Goal: Communication & Community: Answer question/provide support

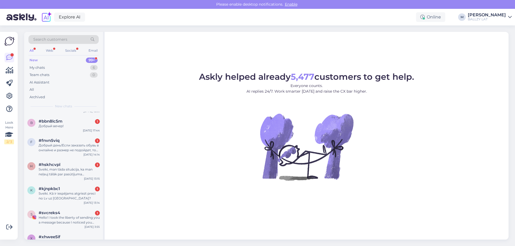
scroll to position [188, 0]
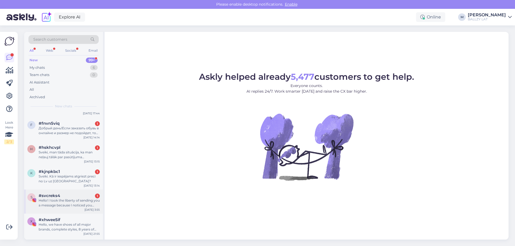
click at [69, 202] on div "Hello! I took the liberty of sending you a message because I noticed you seem q…" at bounding box center [69, 203] width 61 height 10
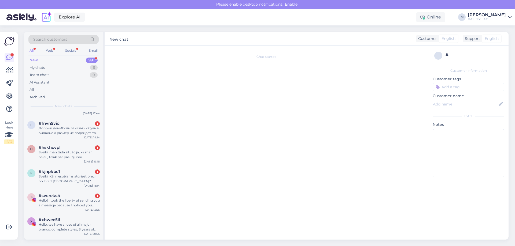
scroll to position [7, 0]
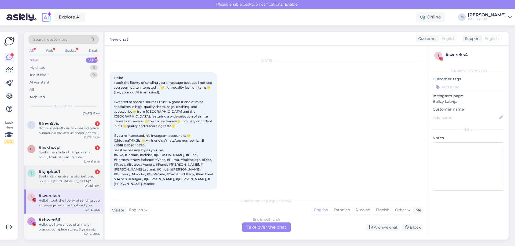
click at [57, 178] on div "Sveiki. Kā ir iespējams atgriezt preci no Lv uz Igauniju?" at bounding box center [69, 179] width 61 height 10
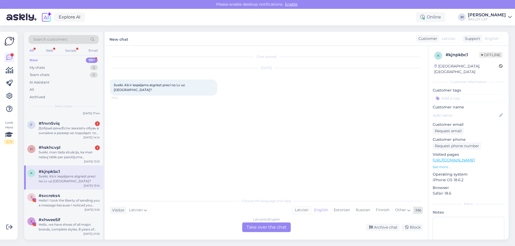
click at [297, 208] on div "Latvian" at bounding box center [301, 211] width 19 height 8
click at [278, 226] on div "Latvian to Latvian Take over the chat" at bounding box center [266, 228] width 49 height 10
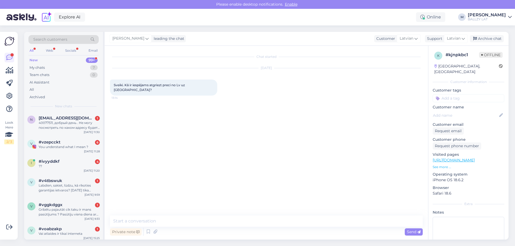
click at [210, 228] on div "Private note Send" at bounding box center [266, 232] width 313 height 10
click at [203, 222] on textarea at bounding box center [266, 221] width 313 height 11
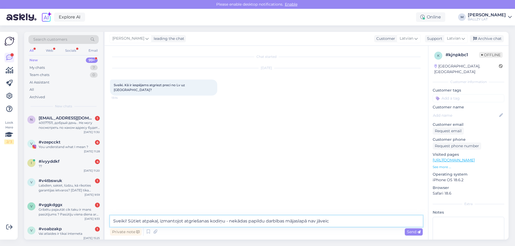
type textarea "Sveiki! Sūtiet atpakaļ, izmantojot atgriešanas kodiņu - nekādas papildu darbība…"
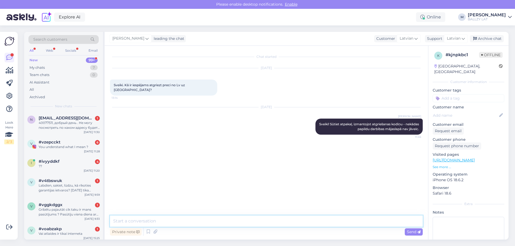
paste textarea "[URL][DOMAIN_NAME]"
type textarea "[URL][DOMAIN_NAME]"
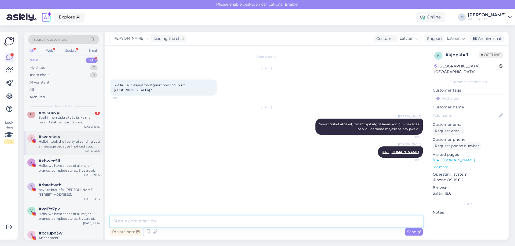
scroll to position [188, 0]
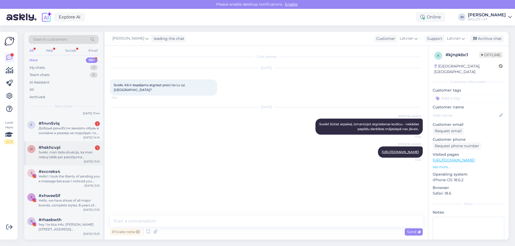
click at [68, 151] on div "Sveiki, man tāda situācija, ka man neļauj tālāk par pasūtījuma noformēšanu tikt" at bounding box center [69, 155] width 61 height 10
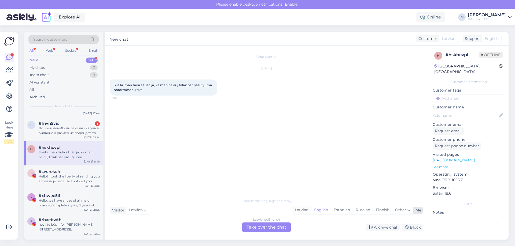
click at [303, 210] on div "Latvian" at bounding box center [301, 211] width 19 height 8
click at [256, 230] on div "Latvian to Latvian Take over the chat" at bounding box center [266, 228] width 49 height 10
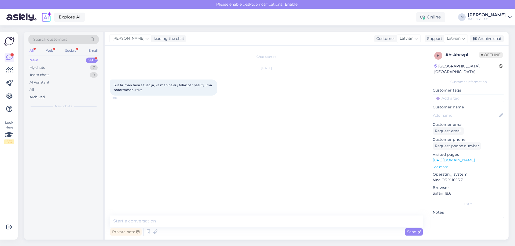
scroll to position [0, 0]
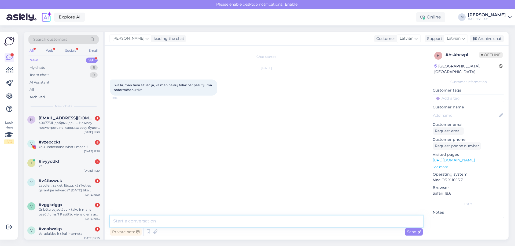
click at [228, 222] on textarea at bounding box center [266, 221] width 313 height 11
type textarea "Sveiki! Kā tieši izpaužas šī problēma? Jums met kādu paziņojumu laukā?"
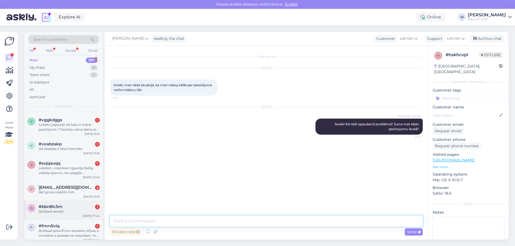
scroll to position [107, 0]
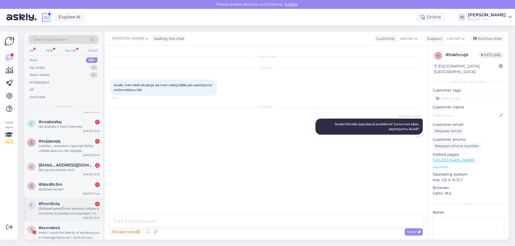
click at [59, 209] on div "Добрый день!Если заказать обувь в онлайне и размер не подойдет, то как я могу в…" at bounding box center [69, 212] width 61 height 10
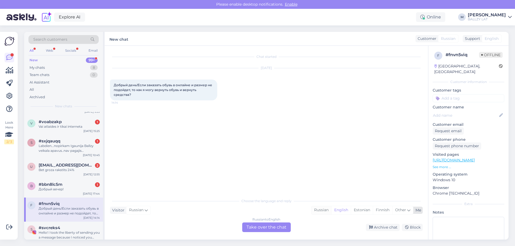
click at [320, 209] on div "Russian" at bounding box center [321, 211] width 20 height 8
click at [268, 226] on div "Russian to Russian Take over the chat" at bounding box center [266, 228] width 49 height 10
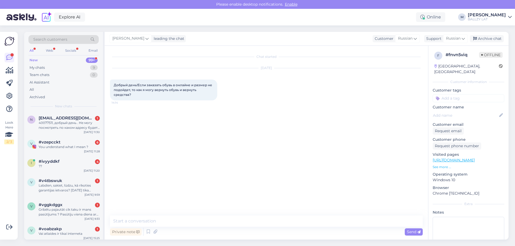
click at [154, 215] on div "Chat started Oct 10 2025 Добрый день!Если заказать обувь в онлайне и размер не …" at bounding box center [266, 143] width 323 height 194
click at [146, 223] on textarea at bounding box center [266, 221] width 313 height 11
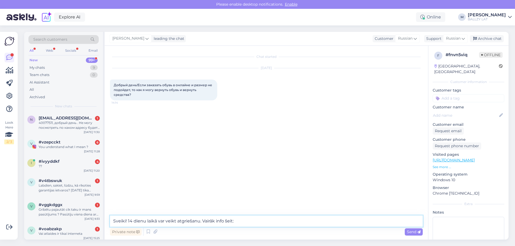
paste textarea "[URL][DOMAIN_NAME]"
type textarea "Sveiki! 14 dienu laikā var veikt atgriešanu. Vairāk info šeit: [URL][DOMAIN_NAM…"
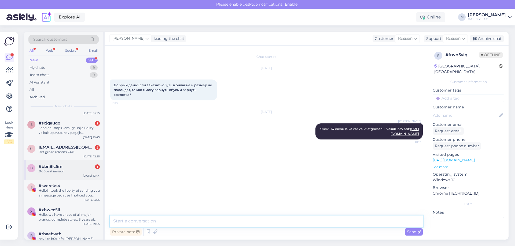
scroll to position [134, 0]
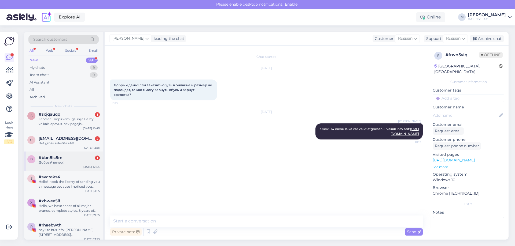
click at [72, 163] on div "Добрый вечер!" at bounding box center [69, 162] width 61 height 5
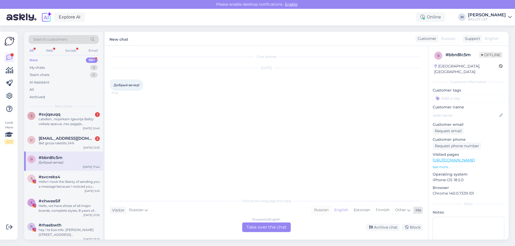
click at [317, 211] on div "Russian" at bounding box center [321, 211] width 20 height 8
click at [262, 233] on div "Chat started Oct 10 2025 Добрый вечер! 17:44 Choose the language and reply Visi…" at bounding box center [266, 143] width 323 height 194
click at [261, 228] on div "Russian to Russian Take over the chat" at bounding box center [266, 228] width 49 height 10
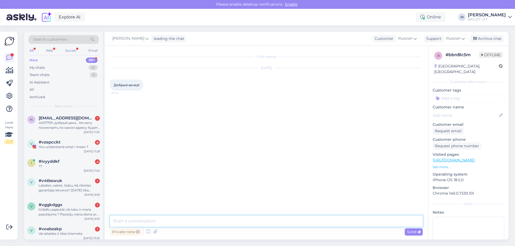
click at [204, 218] on textarea at bounding box center [266, 221] width 313 height 11
type textarea "Sveiki! Kā varam palīdzēt?"
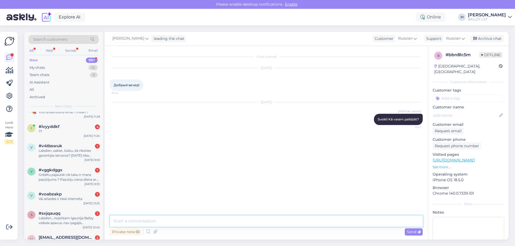
scroll to position [134, 0]
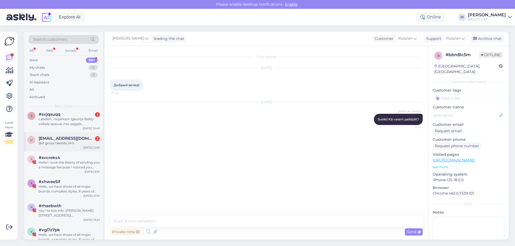
click at [65, 146] on div "u uvlab2@gmail.com 2 Bet groza rakstīts 24% Oct 11 12:55" at bounding box center [63, 141] width 79 height 19
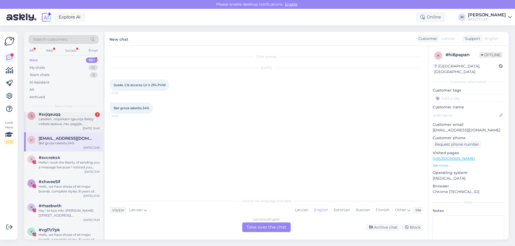
click at [84, 128] on div "s #sxjqauqq 1 Labdien...nopirkam Igaunija Ballzy veikala apavus..nav pagajis me…" at bounding box center [63, 120] width 79 height 24
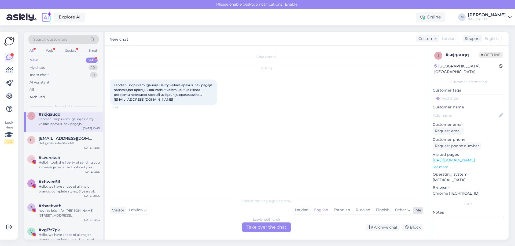
click at [303, 210] on div "Latvian" at bounding box center [301, 211] width 19 height 8
click at [264, 227] on div "Latvian to Latvian Take over the chat" at bounding box center [266, 228] width 49 height 10
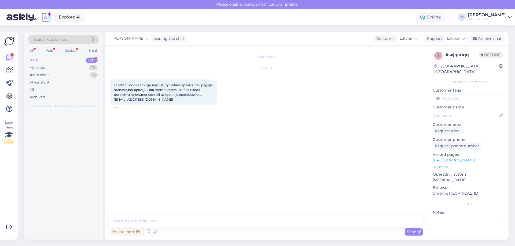
scroll to position [0, 0]
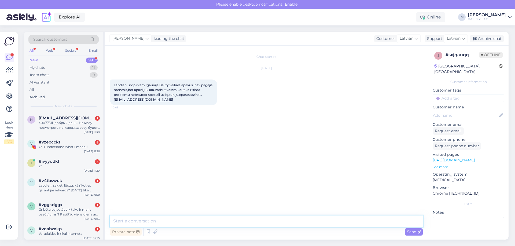
click at [174, 222] on textarea at bounding box center [266, 221] width 313 height 11
paste textarea "https://ballzy.eu/lv/contacts"
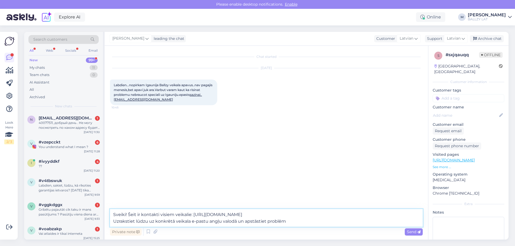
type textarea "Sveiki! Šeit ir kontakti visiem veikalie: https://ballzy.eu/lv/contacts Uzrakst…"
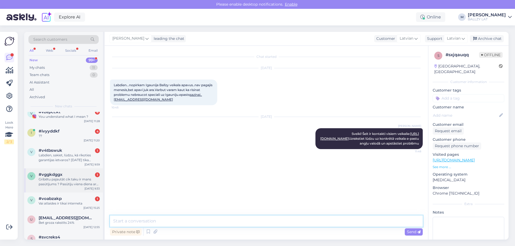
scroll to position [80, 0]
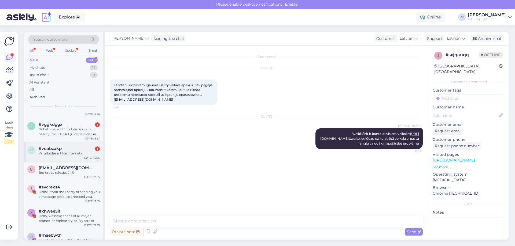
click at [75, 151] on div "#voabzakp 1" at bounding box center [69, 148] width 61 height 5
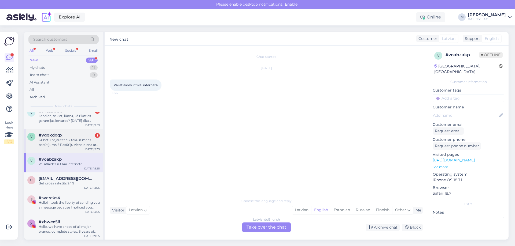
scroll to position [27, 0]
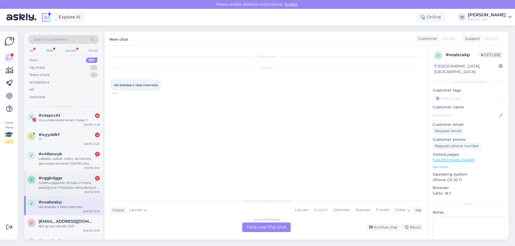
click at [64, 183] on div "Gribētu pajautāt cik taku ir mans pasūtījums ? Pasūtīju viena diena ar sheibu t…" at bounding box center [69, 186] width 61 height 10
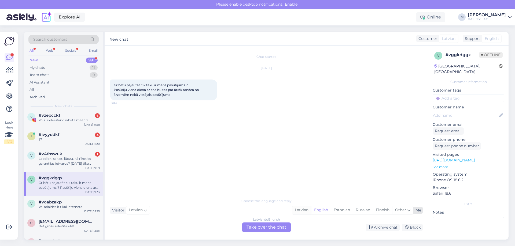
click at [307, 209] on div "Latvian" at bounding box center [301, 211] width 19 height 8
click at [282, 223] on div "Latvian to Latvian Take over the chat" at bounding box center [266, 228] width 49 height 10
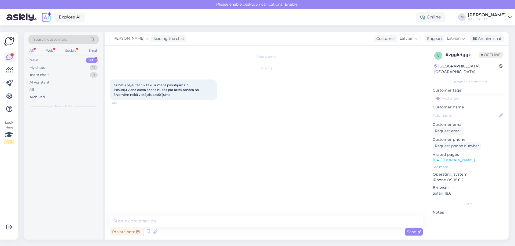
scroll to position [0, 0]
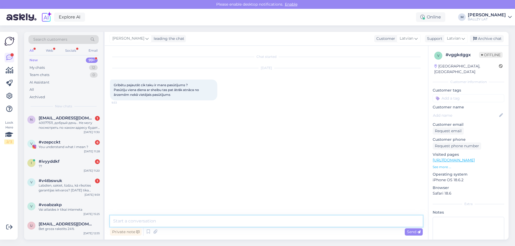
click at [226, 223] on textarea at bounding box center [266, 221] width 313 height 11
type textarea "Sveiki! Atsūtiet lūdzu pasūtījuma numuru"
click at [75, 182] on div "#v4tbswuk 1" at bounding box center [69, 181] width 61 height 5
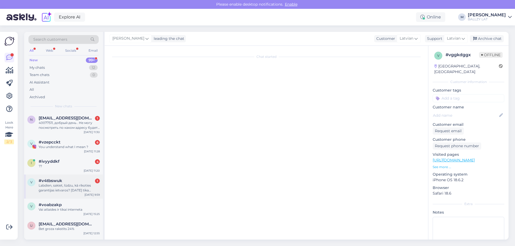
scroll to position [3, 0]
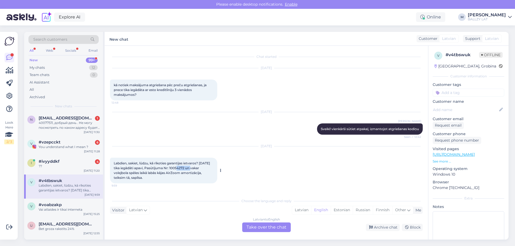
drag, startPoint x: 189, startPoint y: 170, endPoint x: 204, endPoint y: 169, distance: 14.8
click at [204, 169] on span "Labdien, sakiet, lūdzu, kā rīkoties garantijas ietvaros? 29.04.2025 tika iegādā…" at bounding box center [162, 170] width 97 height 19
copy span "10054272"
click at [260, 170] on div "Oct 13 2025 Labdien, sakiet, lūdzu, kā rīkoties garantijas ietvaros? 29.04.2025…" at bounding box center [266, 165] width 313 height 49
click at [300, 210] on div "Latvian" at bounding box center [301, 211] width 19 height 8
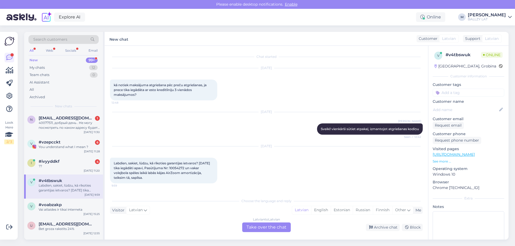
click at [273, 227] on div "Latvian to Latvian Take over the chat" at bounding box center [266, 228] width 49 height 10
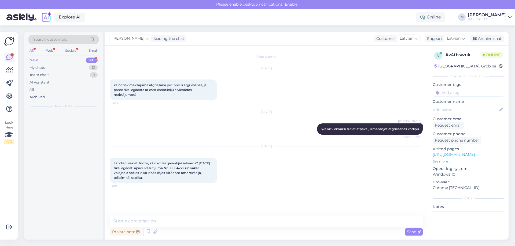
scroll to position [0, 0]
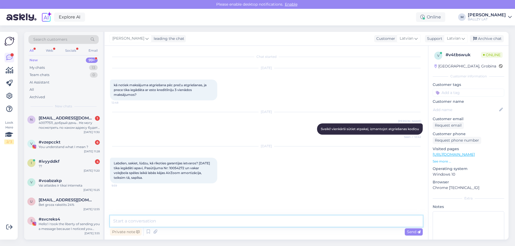
click at [211, 224] on textarea at bounding box center [266, 221] width 313 height 11
paste textarea "klientuatbalsts@ballzy.eu"
type textarea "Sveiki! Uzrakstiet lūdzu uz klienta atbalsta centru, izstāstot problēmu un piev…"
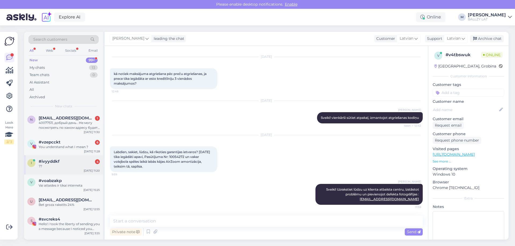
click at [75, 162] on div "#ivyyddkf 4" at bounding box center [69, 161] width 61 height 5
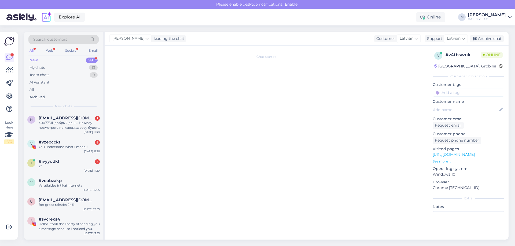
scroll to position [0, 0]
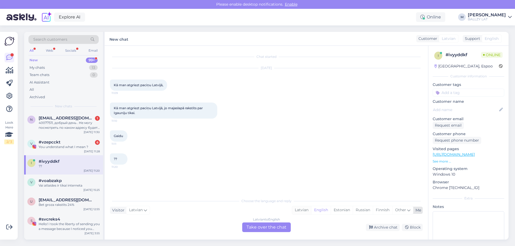
click at [293, 213] on div "Latvian" at bounding box center [301, 211] width 19 height 8
click at [262, 227] on div "Latvian to Latvian Take over the chat" at bounding box center [266, 228] width 49 height 10
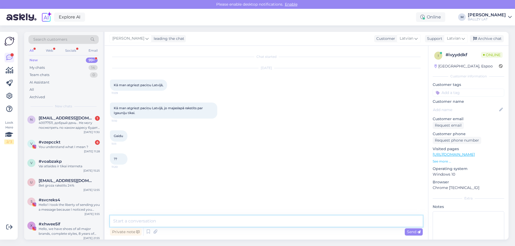
click at [195, 221] on textarea at bounding box center [266, 221] width 313 height 11
paste textarea "[URL][DOMAIN_NAME]"
type textarea "Sveiki! Skat šeit: [URL][DOMAIN_NAME]"
click at [77, 146] on div "You understand what I mean ?" at bounding box center [69, 147] width 61 height 5
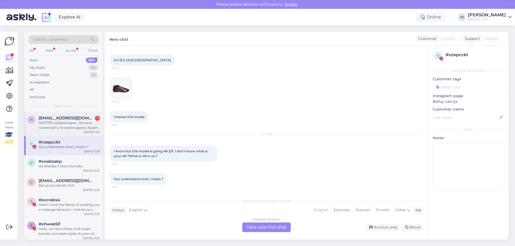
click at [61, 125] on div "40077511, добрый день . Не могу посмотреть по каком адресу будет выслан заказ .…" at bounding box center [69, 126] width 61 height 10
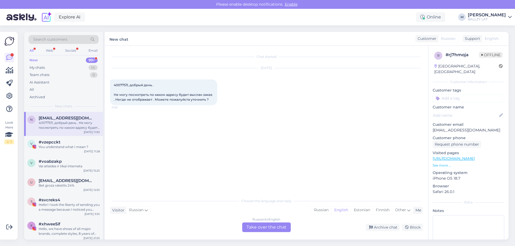
scroll to position [0, 0]
drag, startPoint x: 113, startPoint y: 84, endPoint x: 128, endPoint y: 84, distance: 15.6
click at [128, 84] on div "40077511, добрый день . Не могу посмотреть по каком адресу будет выслан заказ .…" at bounding box center [163, 93] width 107 height 26
copy span "40077511"
click at [321, 209] on div "Russian" at bounding box center [321, 211] width 20 height 8
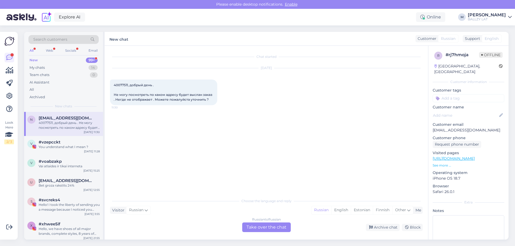
click at [272, 224] on div "Russian to Russian Take over the chat" at bounding box center [266, 228] width 49 height 10
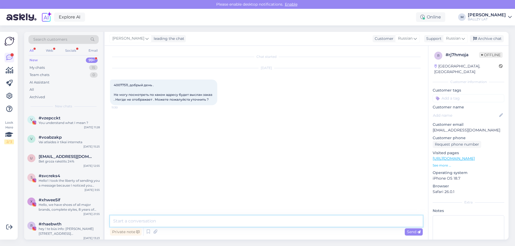
click at [221, 220] on textarea at bounding box center [266, 221] width 313 height 11
paste textarea "(LV90033) Paku Skapis Rimi P.Brieža PULKVEŽA BRIEŽA IELA 33A, RĪGA, LV"
type textarea "Sveiki! (LV90033) Paku Skapis Rimi P.Brieža PULKVEŽA BRIEŽA IELA 33A, RĪGA, LV"
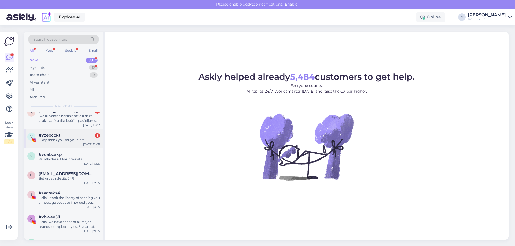
scroll to position [161, 0]
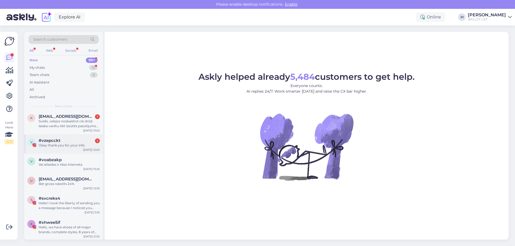
click at [70, 140] on div "#vzepcckt 1" at bounding box center [69, 140] width 61 height 5
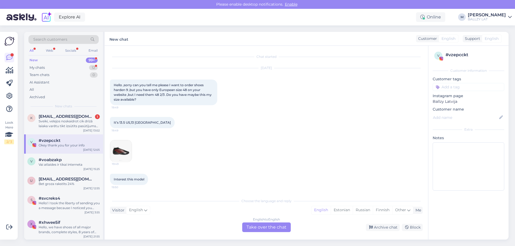
scroll to position [86, 0]
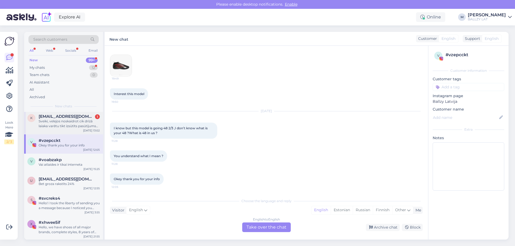
click at [74, 124] on div "Sveiki, velejos noskaidrot cik drīzā laiaka varētu tikt izsūtīts pasūtijums #40…" at bounding box center [69, 124] width 61 height 10
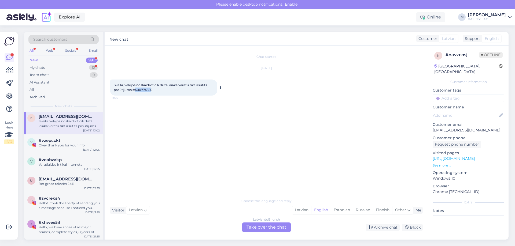
drag, startPoint x: 136, startPoint y: 91, endPoint x: 152, endPoint y: 91, distance: 15.8
click at [152, 91] on span "Sveiki, velejos noskaidrot cik drīzā laiaka varētu tikt izsūtīts pasūtijums #40…" at bounding box center [161, 87] width 94 height 9
copy span "40077450"
click at [305, 210] on div "Latvian" at bounding box center [301, 211] width 19 height 8
click at [276, 222] on div "Choose the language and reply Visitor Latvian Me Latvian English Estonian Russi…" at bounding box center [266, 214] width 313 height 37
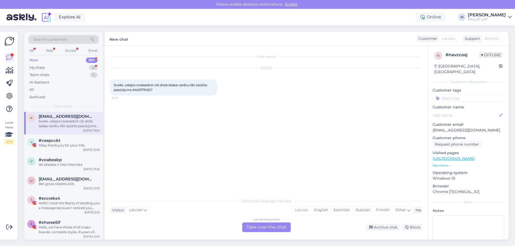
click at [267, 226] on div "Latvian to Latvian Take over the chat" at bounding box center [266, 228] width 49 height 10
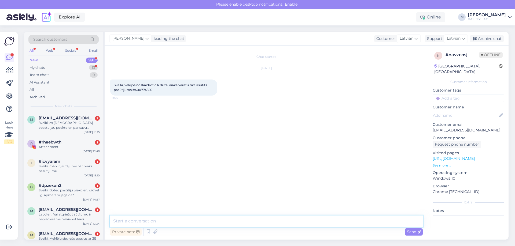
click at [223, 224] on textarea at bounding box center [266, 221] width 313 height 11
type textarea "Sveiki! Vēl apstrādes procesā, visticamāk šīs nedēļas beigās/nākošās nedēļas sā…"
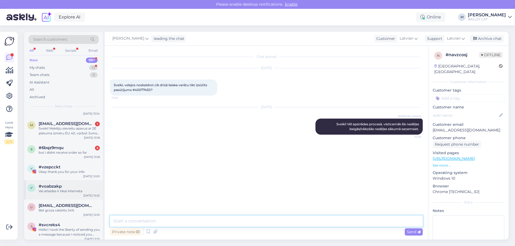
scroll to position [107, 0]
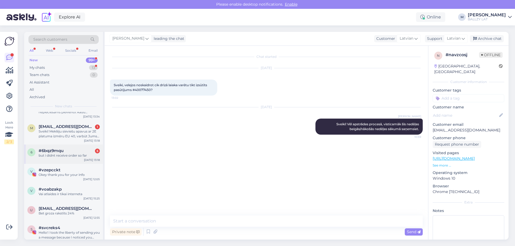
click at [69, 153] on div "#6bqz9mqu 5" at bounding box center [69, 151] width 61 height 5
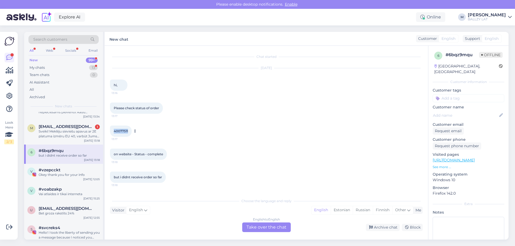
drag, startPoint x: 113, startPoint y: 131, endPoint x: 131, endPoint y: 131, distance: 18.0
click at [131, 131] on div "40077511 13:17" at bounding box center [121, 131] width 22 height 11
copy span "40077511"
click at [261, 228] on div "English to English Take over the chat" at bounding box center [266, 228] width 49 height 10
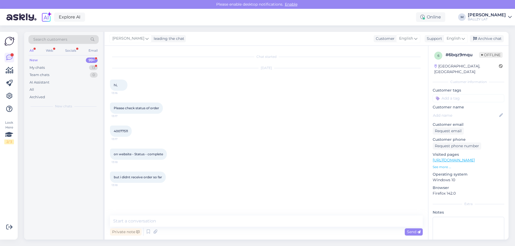
scroll to position [0, 0]
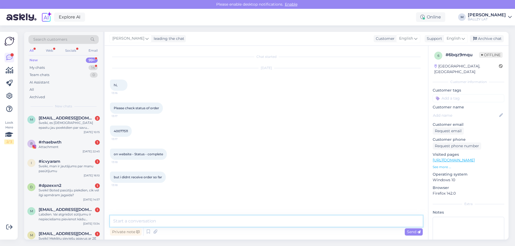
click at [170, 219] on textarea at bounding box center [266, 221] width 313 height 11
paste textarea "05605535752945"
type textarea "Hey! It has been packed, will send it soon. Here is a tracking number for DPD: …"
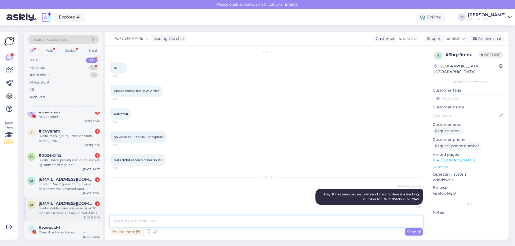
scroll to position [80, 0]
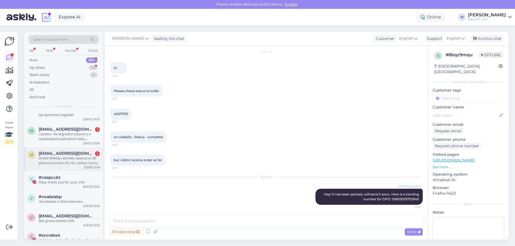
click at [77, 162] on div "Sveiki! Meklēju sieviešu apavus ar 2E platuma izmēru EU 40, varbūt Jums ir kas …" at bounding box center [69, 161] width 61 height 10
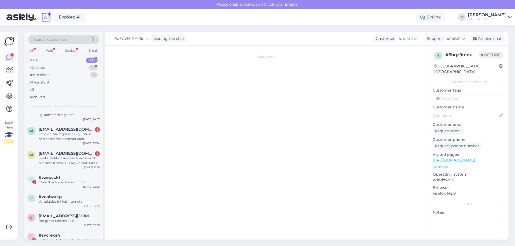
scroll to position [0, 0]
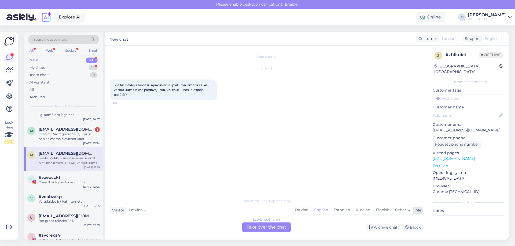
click at [299, 211] on div "Latvian" at bounding box center [301, 211] width 19 height 8
click at [275, 225] on div "Latvian to Latvian Take over the chat" at bounding box center [266, 228] width 49 height 10
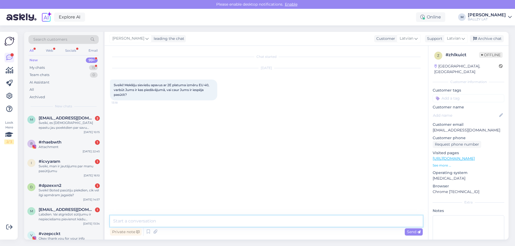
drag, startPoint x: 197, startPoint y: 223, endPoint x: 195, endPoint y: 229, distance: 5.8
click at [196, 226] on textarea at bounding box center [266, 221] width 313 height 11
type textarea "Sveiki! Ko tieši nozīmē 2E? Mūsu apavu izvēlē neesam saskārušies ar šādu apzīmē…"
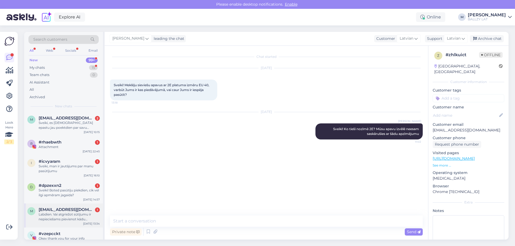
click at [66, 218] on div "Labdien. Vai atgriežot sūtījumu ir nepieciešams pievienot kādu atgriešanas veid…" at bounding box center [69, 217] width 61 height 10
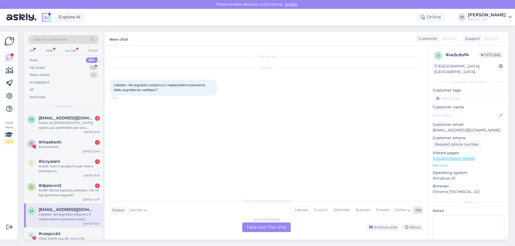
click at [304, 210] on div "Latvian" at bounding box center [301, 211] width 19 height 8
click at [270, 228] on div "Latvian to Latvian Take over the chat" at bounding box center [266, 228] width 49 height 10
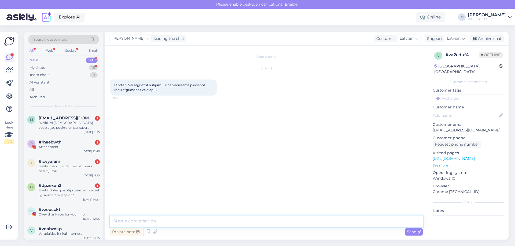
click at [217, 217] on textarea at bounding box center [266, 221] width 313 height 11
type textarea "Sveiki! Nē, vienkārši sūtiet atpakaļ, izmantojot atgriešanas kodiņu."
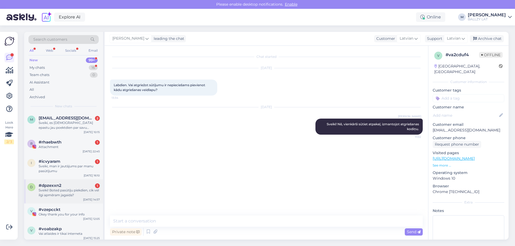
click at [70, 191] on div "Sveiki! Boted pasūtīju piekdien, cik vel ilgi apmēram jagaida?" at bounding box center [69, 193] width 61 height 10
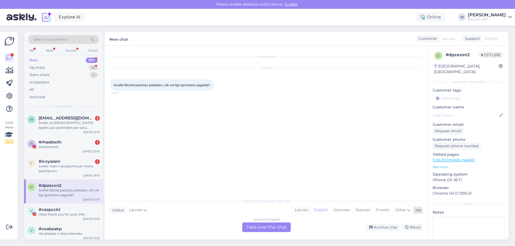
click at [303, 212] on div "Latvian" at bounding box center [301, 211] width 19 height 8
click at [261, 226] on div "Latvian to Latvian Take over the chat" at bounding box center [266, 228] width 49 height 10
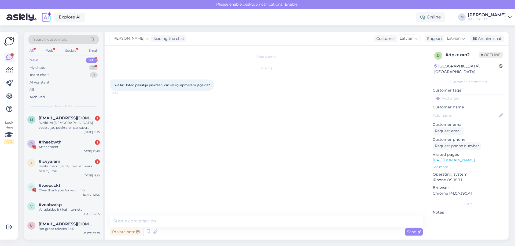
click at [192, 211] on div "Chat started [DATE] Sveiki! Boted pasūtīju piekdien, cik vel ilgi apmēram jagai…" at bounding box center [269, 131] width 318 height 160
click at [185, 222] on textarea at bounding box center [266, 221] width 313 height 11
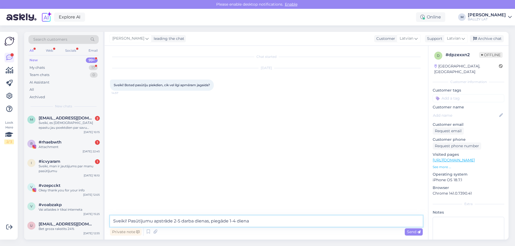
type textarea "Sveiki! Pasūtījumu apstrāde 2-5 darba dienas, piegāde 1-4 dienas"
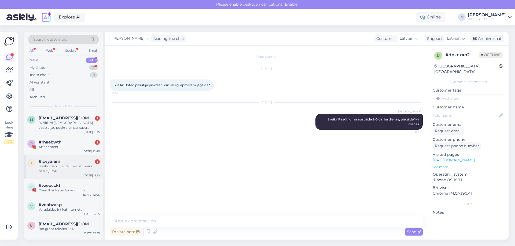
click at [63, 164] on div "Sveiki, man ir jautājums par manu pasūtījumu" at bounding box center [69, 169] width 61 height 10
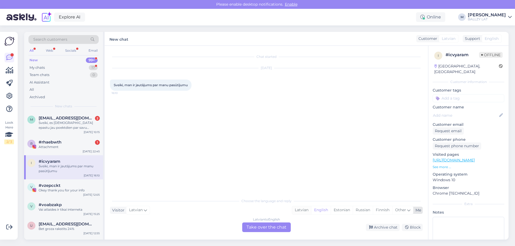
click at [302, 211] on div "Latvian" at bounding box center [301, 211] width 19 height 8
click at [265, 230] on div "Latvian to Latvian Take over the chat" at bounding box center [266, 228] width 49 height 10
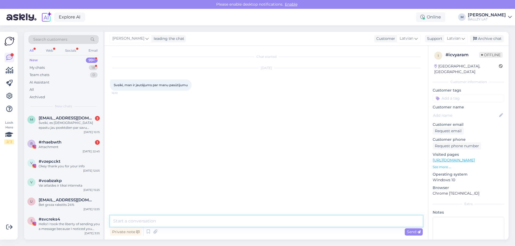
click at [197, 222] on textarea at bounding box center [266, 221] width 313 height 11
type textarea "Sveiki! Kāds tieši?"
click at [77, 142] on div "#rhaebwth 1" at bounding box center [69, 142] width 61 height 5
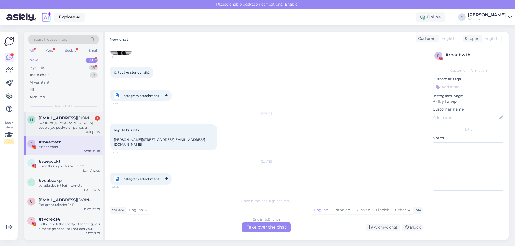
click at [67, 122] on div "Sveiki, es [DEMOGRAPHIC_DATA] epastu jau poektdien par savu pasūtījumu. Man ātr…" at bounding box center [69, 126] width 61 height 10
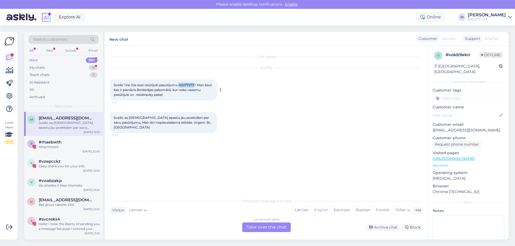
drag, startPoint x: 180, startPoint y: 85, endPoint x: 196, endPoint y: 85, distance: 15.3
click at [196, 85] on span "Sveiki ! Vai Jūs esat izsūtījuši pasutījumu 40077273? Man kaut kas ir pienācis …" at bounding box center [163, 90] width 99 height 14
copy span "40077273"
click at [297, 208] on div "Latvian" at bounding box center [301, 211] width 19 height 8
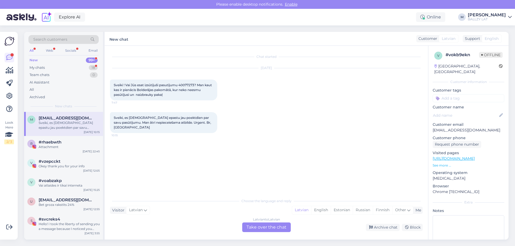
click at [279, 224] on div "Latvian to Latvian Take over the chat" at bounding box center [266, 228] width 49 height 10
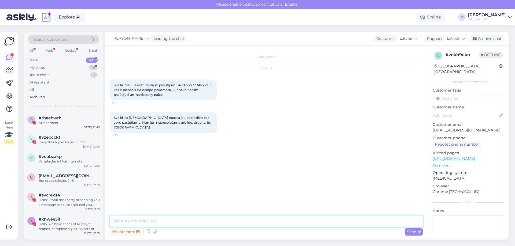
click at [179, 220] on textarea at bounding box center [266, 221] width 313 height 11
type textarea "Sveiki!"
drag, startPoint x: 139, startPoint y: 220, endPoint x: 93, endPoint y: 205, distance: 48.7
click at [91, 212] on div "Search customers All Web Socials Email New 99+ My chats 19 Team chats 0 AI Assi…" at bounding box center [266, 136] width 484 height 208
click at [40, 67] on div "My chats" at bounding box center [37, 67] width 15 height 5
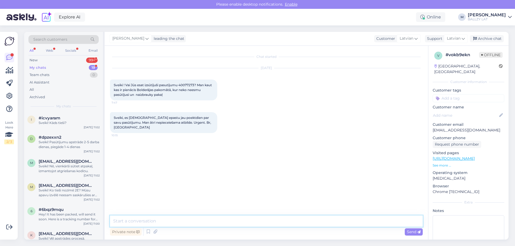
click at [170, 219] on textarea at bounding box center [266, 221] width 313 height 11
type textarea "Sveiki! Uz kuru pakomātu pasūtījumam bija jāpienāk?"
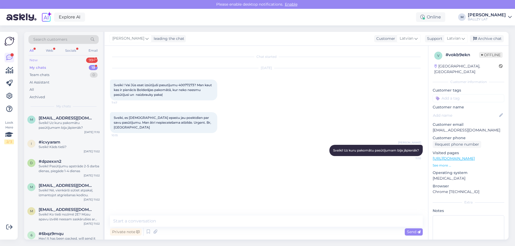
click at [44, 59] on div "New 99+" at bounding box center [63, 61] width 70 height 8
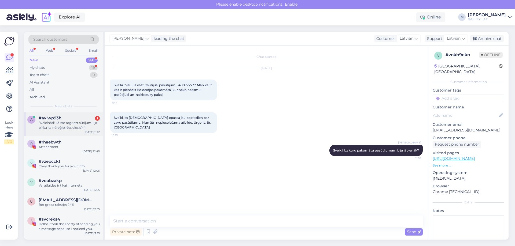
click at [63, 121] on div "Sveicināti! kā var atgriezt sūtījumu ja pirku ka nēreġistrēts viesis? :)" at bounding box center [69, 126] width 61 height 10
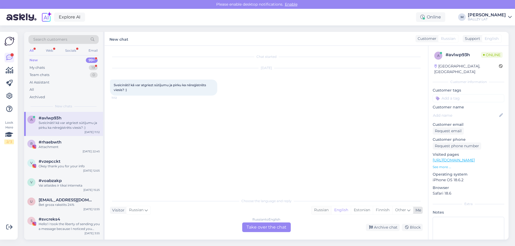
click at [317, 208] on div "Russian" at bounding box center [321, 211] width 20 height 8
click at [282, 225] on div "Russian to Russian Take over the chat" at bounding box center [266, 228] width 49 height 10
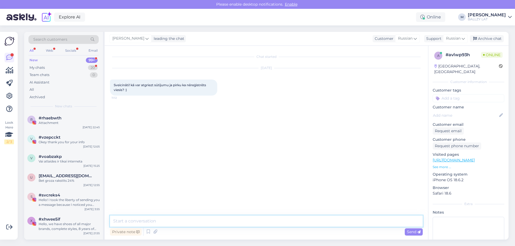
click at [229, 224] on textarea at bounding box center [266, 221] width 313 height 11
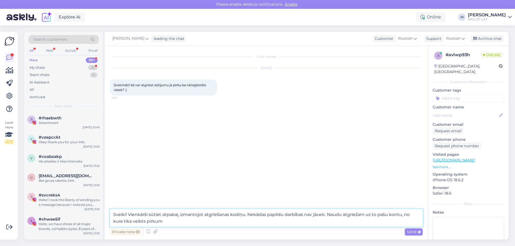
type textarea "Sveiki! Vienkārši sūtiet atpakaļ, izmantojot atgriešanas kodiņu. Nekādas papild…"
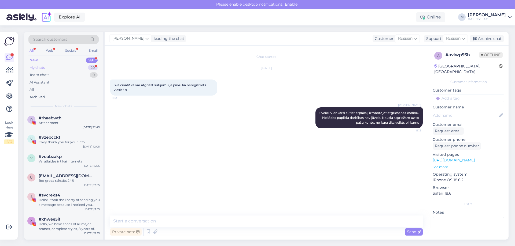
click at [49, 68] on div "My chats 20" at bounding box center [63, 68] width 70 height 8
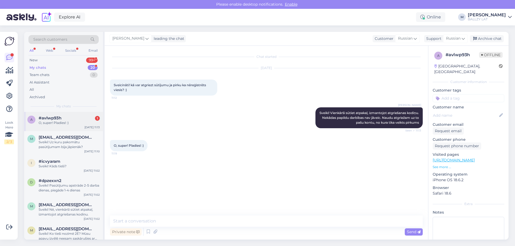
click at [61, 122] on div "O, super! Pladies! :)" at bounding box center [69, 123] width 61 height 5
click at [61, 142] on div "Sveiki! Uz kuru pakomātu pasūtījumam bija jāpienāk?" at bounding box center [69, 145] width 61 height 10
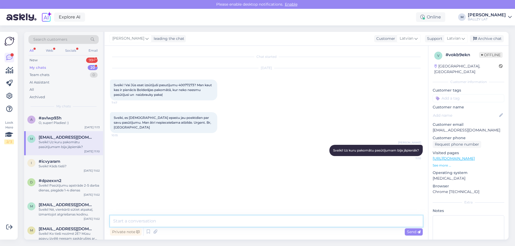
click at [155, 223] on textarea at bounding box center [266, 221] width 313 height 11
click at [150, 221] on textarea "Pārbaudījām" at bounding box center [266, 221] width 313 height 11
type textarea "[PERSON_NAME], bija jābūt uz Plostu ielas pakomātu, šis ir kaut kāds nesaprotam"
drag, startPoint x: 191, startPoint y: 222, endPoint x: 31, endPoint y: 220, distance: 160.1
click at [31, 220] on div "Search customers All Web Socials Email New 99+ My chats 20 Team chats 0 AI Assi…" at bounding box center [266, 136] width 484 height 208
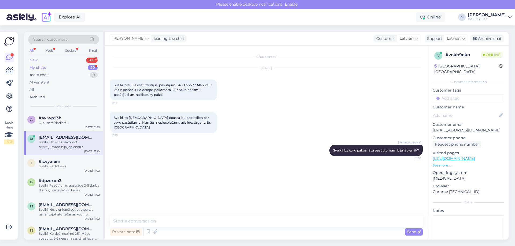
click at [39, 59] on div "New 99+" at bounding box center [63, 61] width 70 height 8
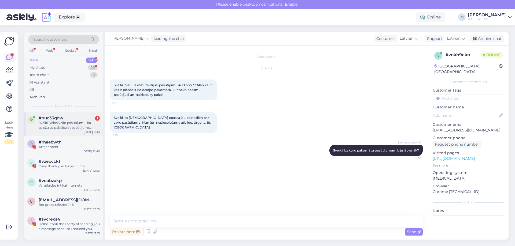
click at [69, 129] on div "Sveiki! Vēlos veikt pasūtījumu, kā spiežu uz pabeidziet pasūtījumu parādās šāds…" at bounding box center [69, 126] width 61 height 10
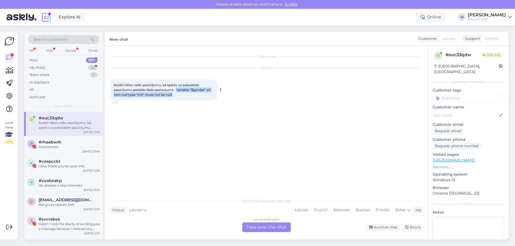
drag, startPoint x: 178, startPoint y: 91, endPoint x: 176, endPoint y: 97, distance: 6.7
click at [176, 97] on div "Sveiki! Vēlos veikt pasūtījumu, kā spiežu uz pabeidziet pasūtījumu parādās šāds…" at bounding box center [163, 90] width 107 height 21
copy span "Variable "$gender" of non-null type "Int!" must not be null."
click at [302, 211] on div "Latvian" at bounding box center [301, 211] width 19 height 8
click at [40, 68] on div "My chats" at bounding box center [37, 67] width 15 height 5
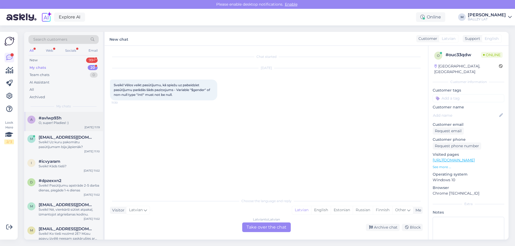
click at [65, 121] on div "O, super! Pladies! :)" at bounding box center [69, 123] width 61 height 5
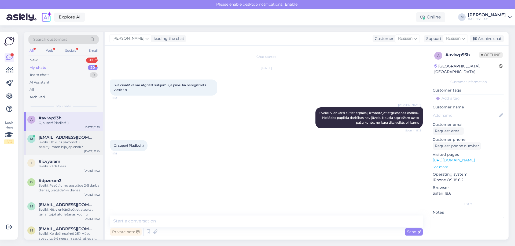
click at [46, 138] on span "[EMAIL_ADDRESS][DOMAIN_NAME]" at bounding box center [67, 137] width 56 height 5
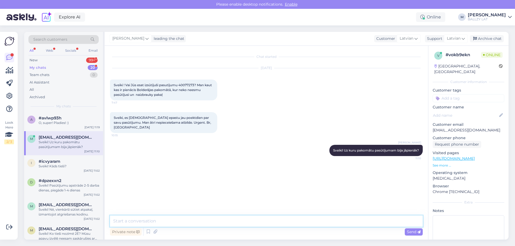
click at [174, 221] on textarea at bounding box center [266, 221] width 313 height 11
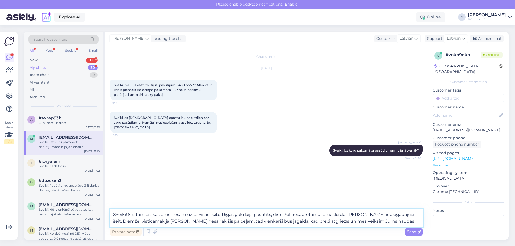
type textarea "Sveiki! Skatāmies, ka Jums tiešām uz pavisam citu Rīgas galu bija pasūtīts, die…"
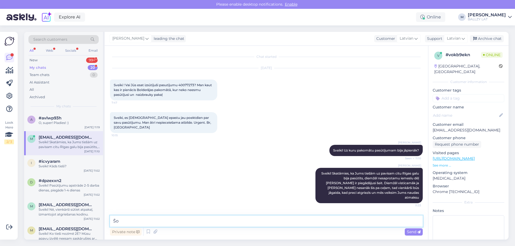
type textarea "Š"
type textarea "[PERSON_NAME] serviss šobrīd atbild pārāk lēni un pārcelšana uz citu pakomātu n…"
drag, startPoint x: 339, startPoint y: 221, endPoint x: 78, endPoint y: 228, distance: 261.6
click at [78, 228] on div "Search customers All Web Socials Email New 99+ My chats 20 Team chats 0 AI Assi…" at bounding box center [266, 136] width 484 height 208
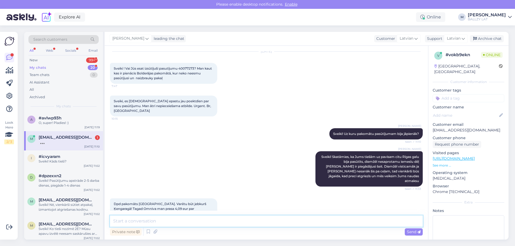
click at [175, 221] on textarea at bounding box center [266, 221] width 313 height 11
click at [164, 224] on textarea at bounding box center [266, 221] width 313 height 11
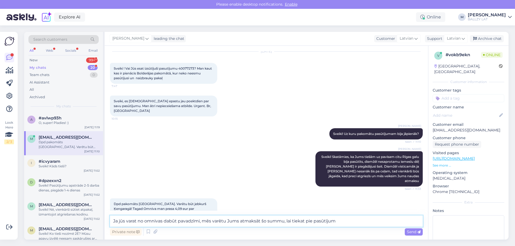
type textarea "Ja jūs varat no omnivas dabūt pavadzīmi, mēs varētu Jums atmaksāt šo summu, lai…"
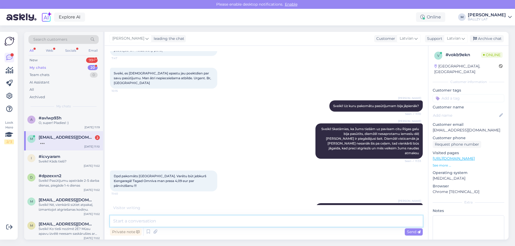
scroll to position [95, 0]
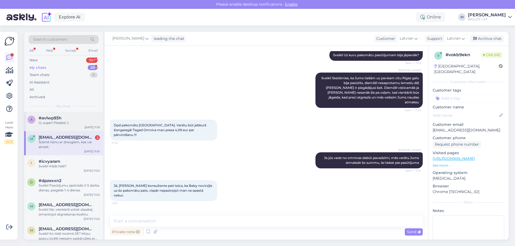
click at [63, 118] on div "#avlwp93h" at bounding box center [69, 118] width 61 height 5
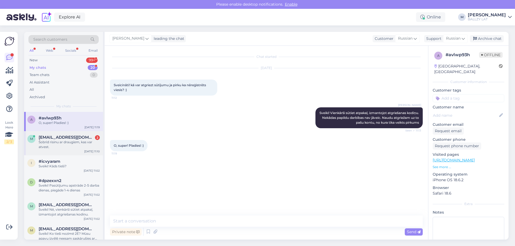
scroll to position [0, 0]
click at [68, 145] on div "Šobrīd risinu ar draugiem, kas var atvest." at bounding box center [69, 145] width 61 height 10
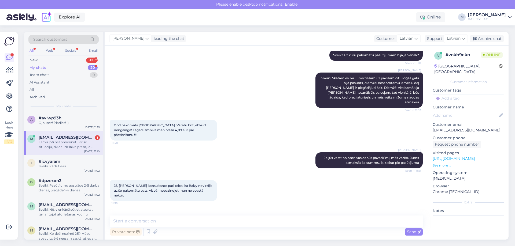
scroll to position [123, 0]
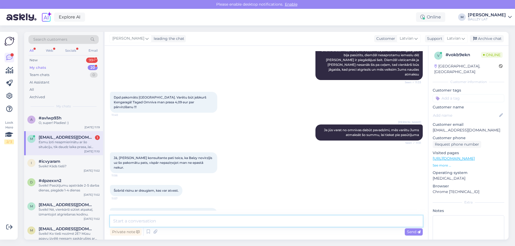
click at [162, 221] on textarea at bounding box center [266, 221] width 313 height 11
click at [157, 221] on textarea at bounding box center [266, 221] width 313 height 11
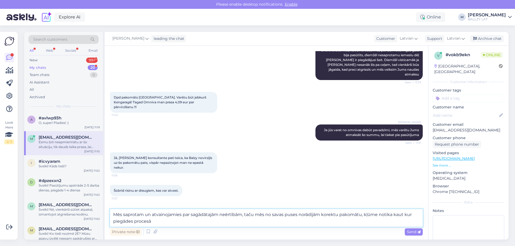
type textarea "Mēs saprotam un atvainojamies par sagādātajām neērtībām, taču mēs no savas puse…"
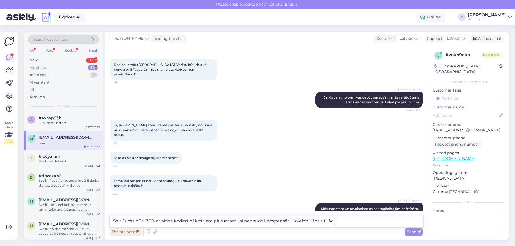
scroll to position [179, 0]
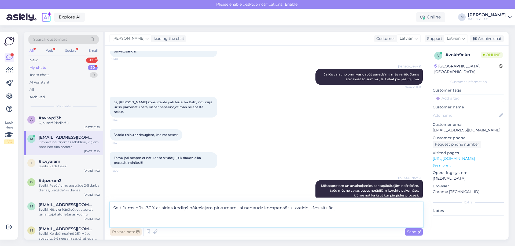
paste textarea "30OFF-VJ0S1"
type textarea "Šeit Jums būs -30% atlaides kodiņš nākošajam pirkumam, lai nedaudz kompensētu i…"
